Goal: Information Seeking & Learning: Learn about a topic

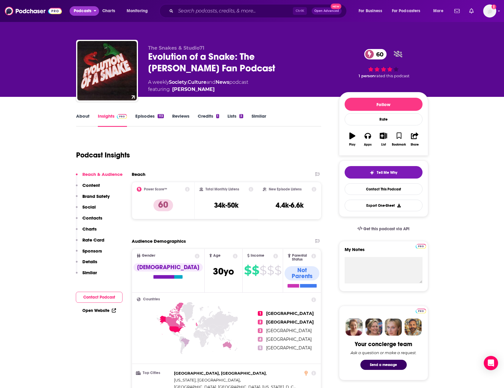
click at [84, 12] on span "Podcasts" at bounding box center [83, 11] width 18 height 8
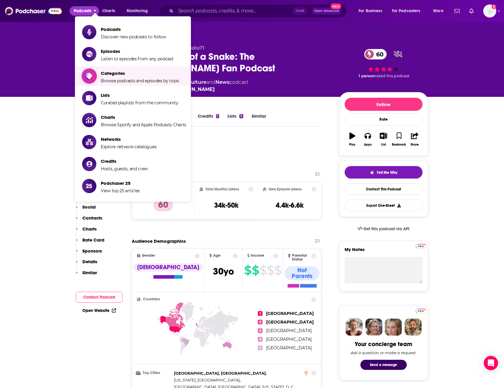
click at [118, 78] on span "Browse podcasts and episodes by topic" at bounding box center [140, 80] width 79 height 5
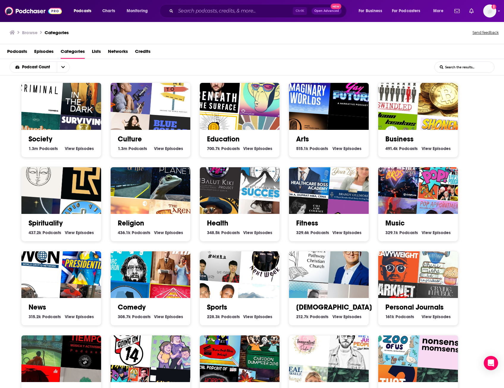
click at [140, 147] on span "Podcasts" at bounding box center [137, 148] width 19 height 5
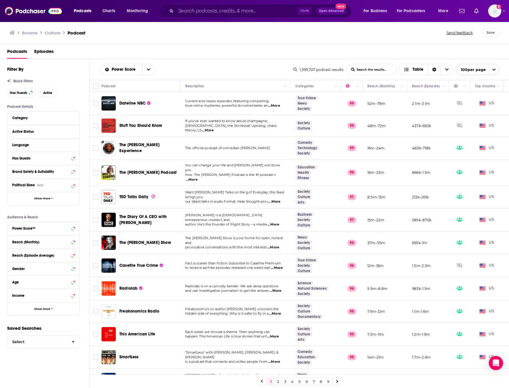
click at [274, 245] on span "...More" at bounding box center [273, 247] width 12 height 5
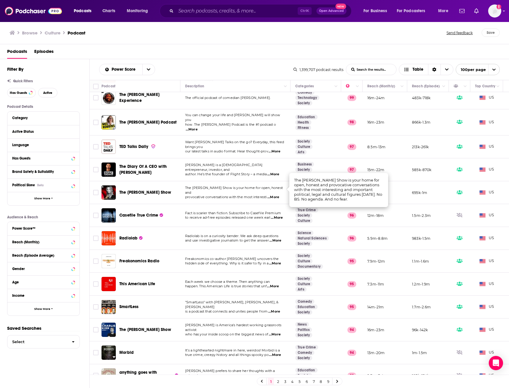
scroll to position [54, 0]
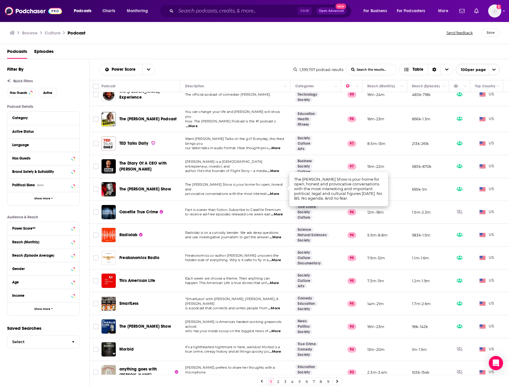
click at [277, 235] on span "...More" at bounding box center [275, 237] width 12 height 5
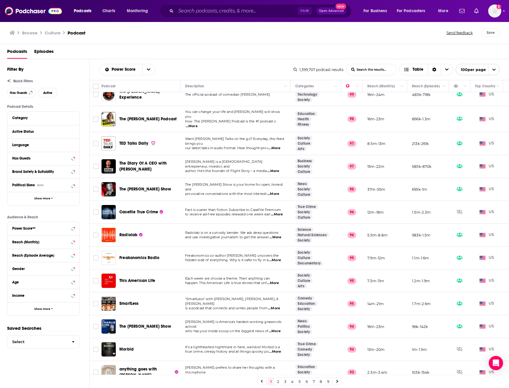
click at [280, 235] on span "...More" at bounding box center [275, 237] width 12 height 5
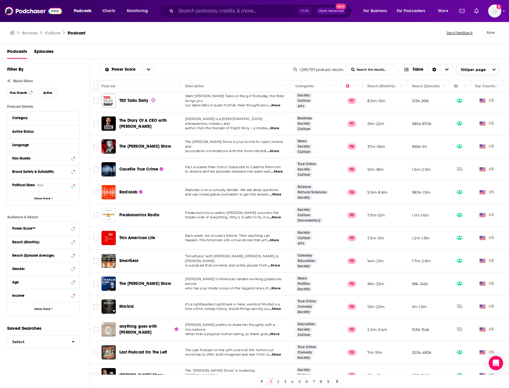
click at [276, 215] on span "...More" at bounding box center [275, 217] width 12 height 5
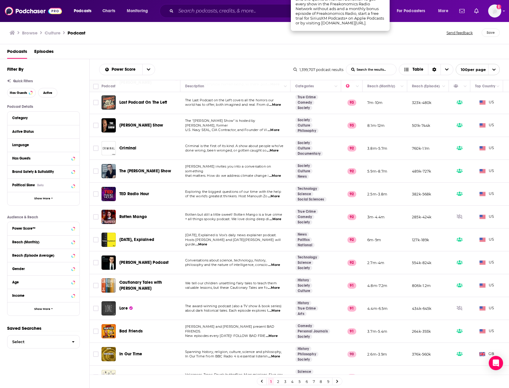
scroll to position [346, 0]
click at [207, 243] on span "...More" at bounding box center [201, 245] width 12 height 5
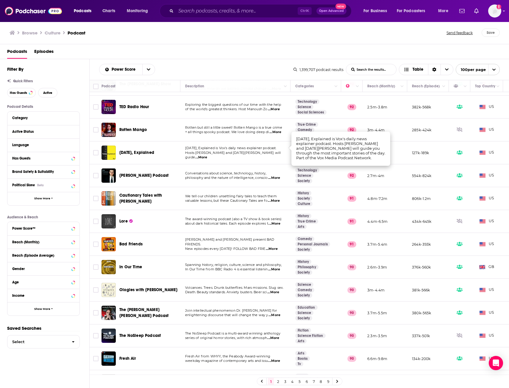
scroll to position [438, 0]
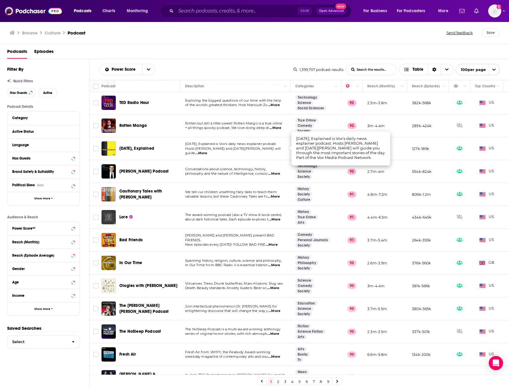
click at [275, 217] on span "...More" at bounding box center [274, 219] width 12 height 5
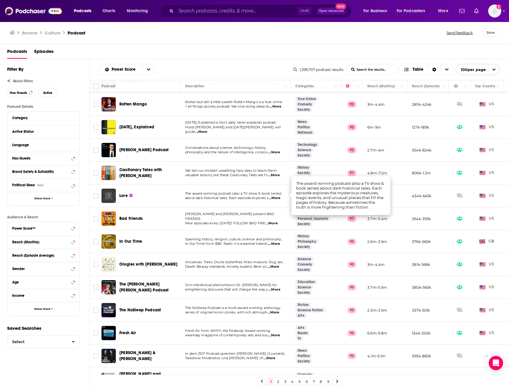
scroll to position [459, 0]
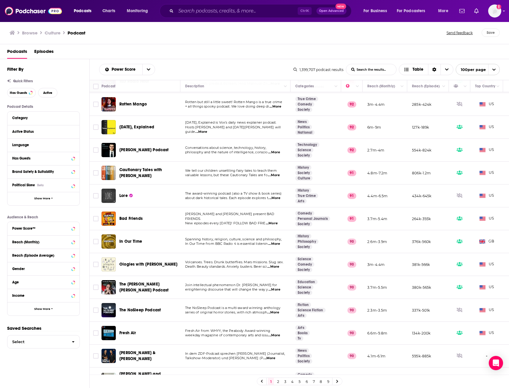
click at [277, 221] on span "...More" at bounding box center [272, 223] width 12 height 5
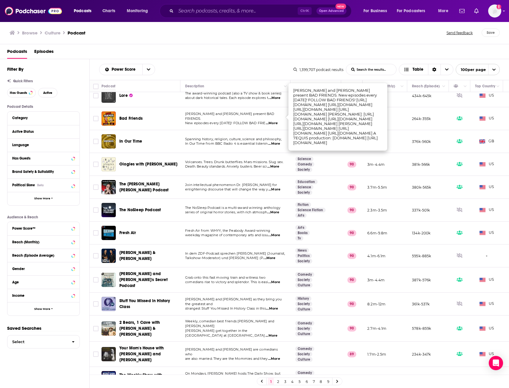
scroll to position [560, 0]
click at [275, 256] on span "...More" at bounding box center [269, 258] width 12 height 5
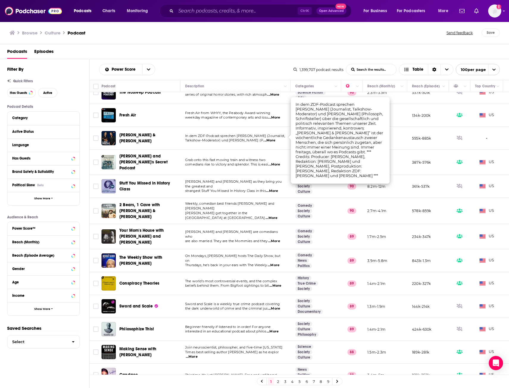
scroll to position [678, 0]
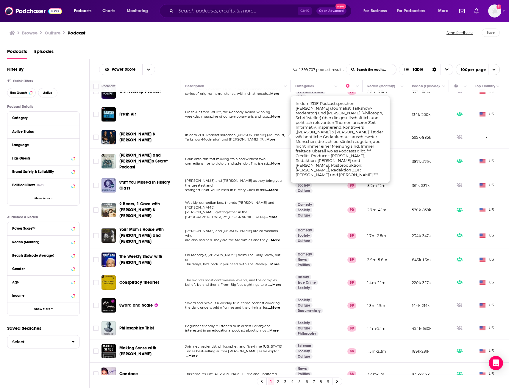
click at [276, 262] on span "...More" at bounding box center [273, 264] width 12 height 5
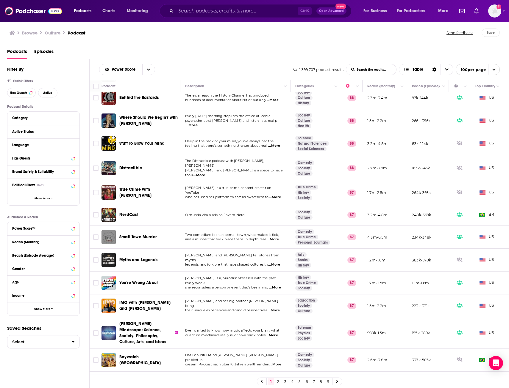
scroll to position [1062, 0]
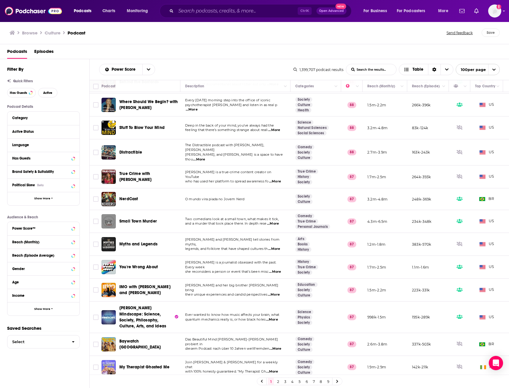
click at [278, 270] on span "...More" at bounding box center [275, 272] width 12 height 5
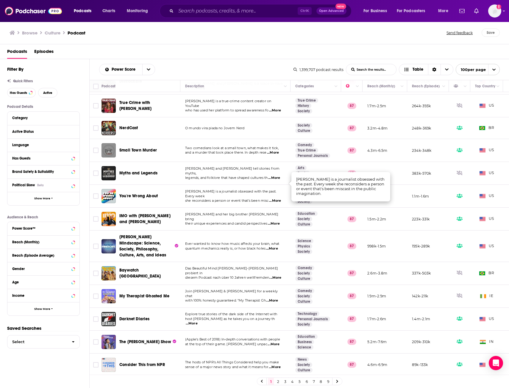
scroll to position [1133, 0]
click at [276, 246] on span "...More" at bounding box center [272, 248] width 12 height 5
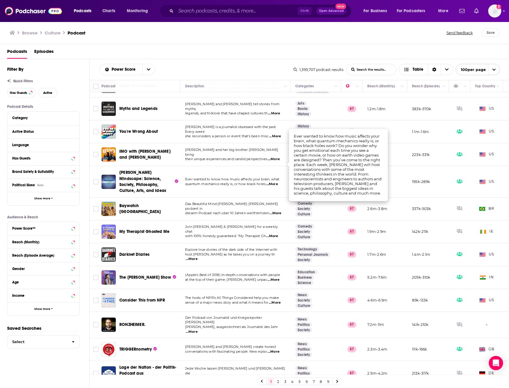
scroll to position [1203, 0]
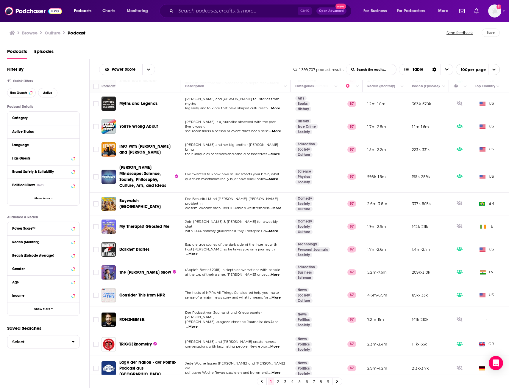
click at [276, 273] on span "...More" at bounding box center [273, 275] width 12 height 5
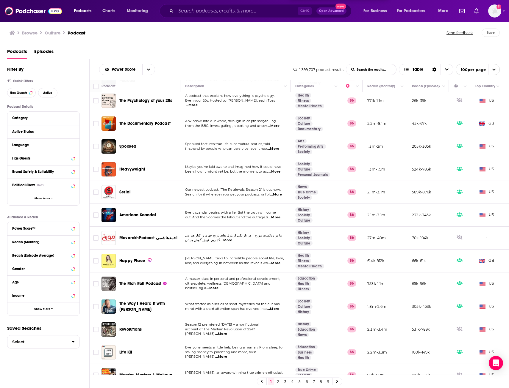
scroll to position [1542, 0]
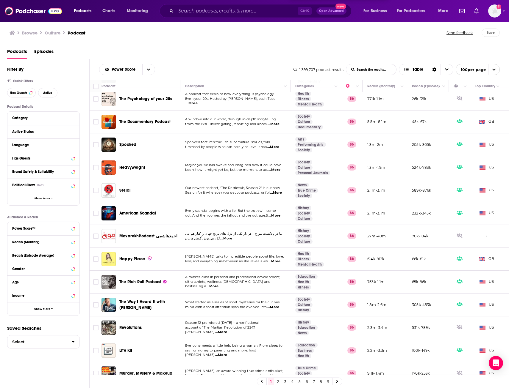
click at [275, 305] on span "...More" at bounding box center [273, 307] width 12 height 5
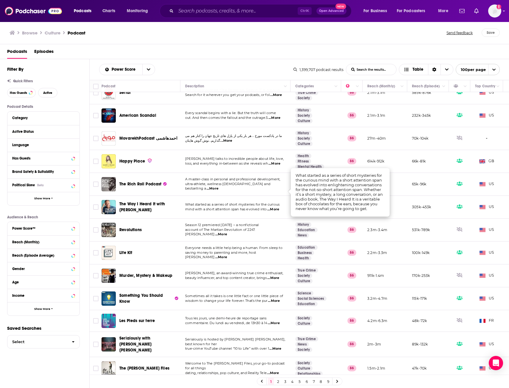
scroll to position [1641, 0]
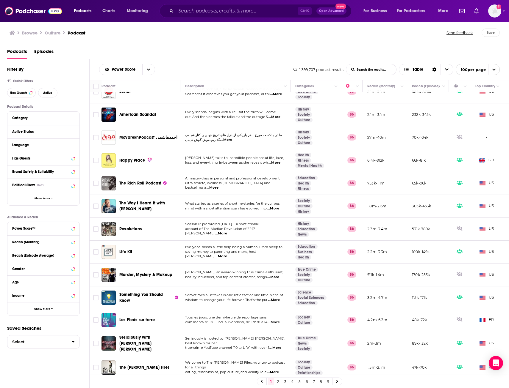
click at [276, 298] on span "...More" at bounding box center [274, 300] width 12 height 5
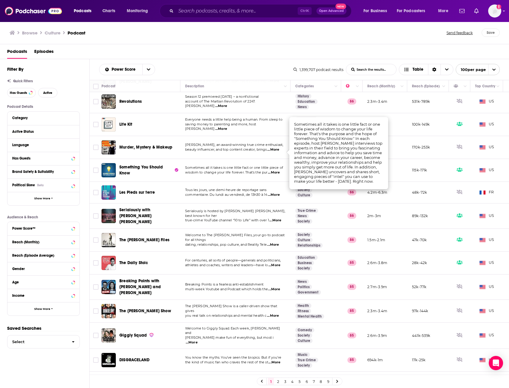
scroll to position [1768, 0]
click at [274, 287] on span "...More" at bounding box center [274, 289] width 12 height 5
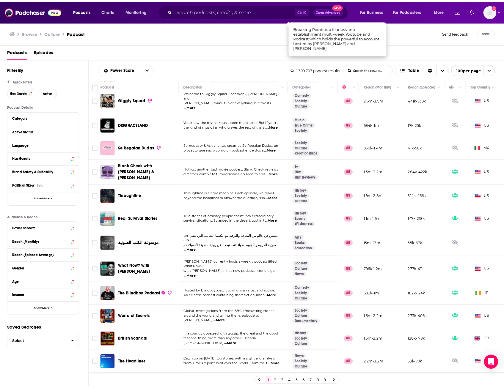
scroll to position [2015, 0]
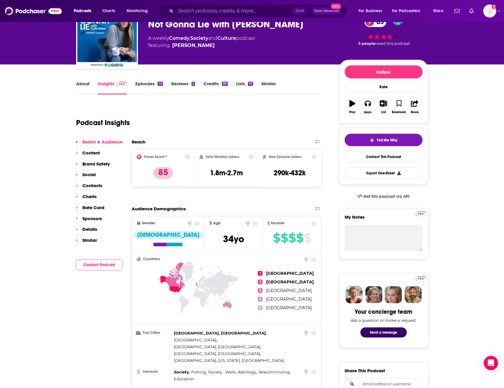
scroll to position [8, 0]
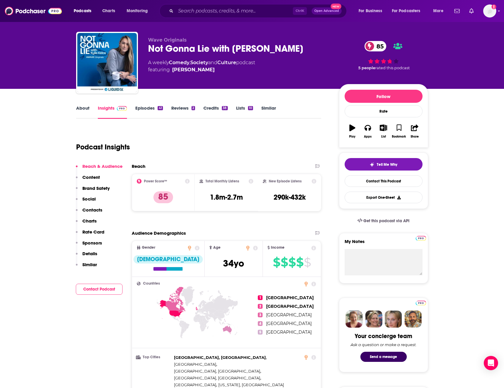
click at [155, 111] on link "Episodes 41" at bounding box center [148, 112] width 27 height 14
